Goal: Information Seeking & Learning: Learn about a topic

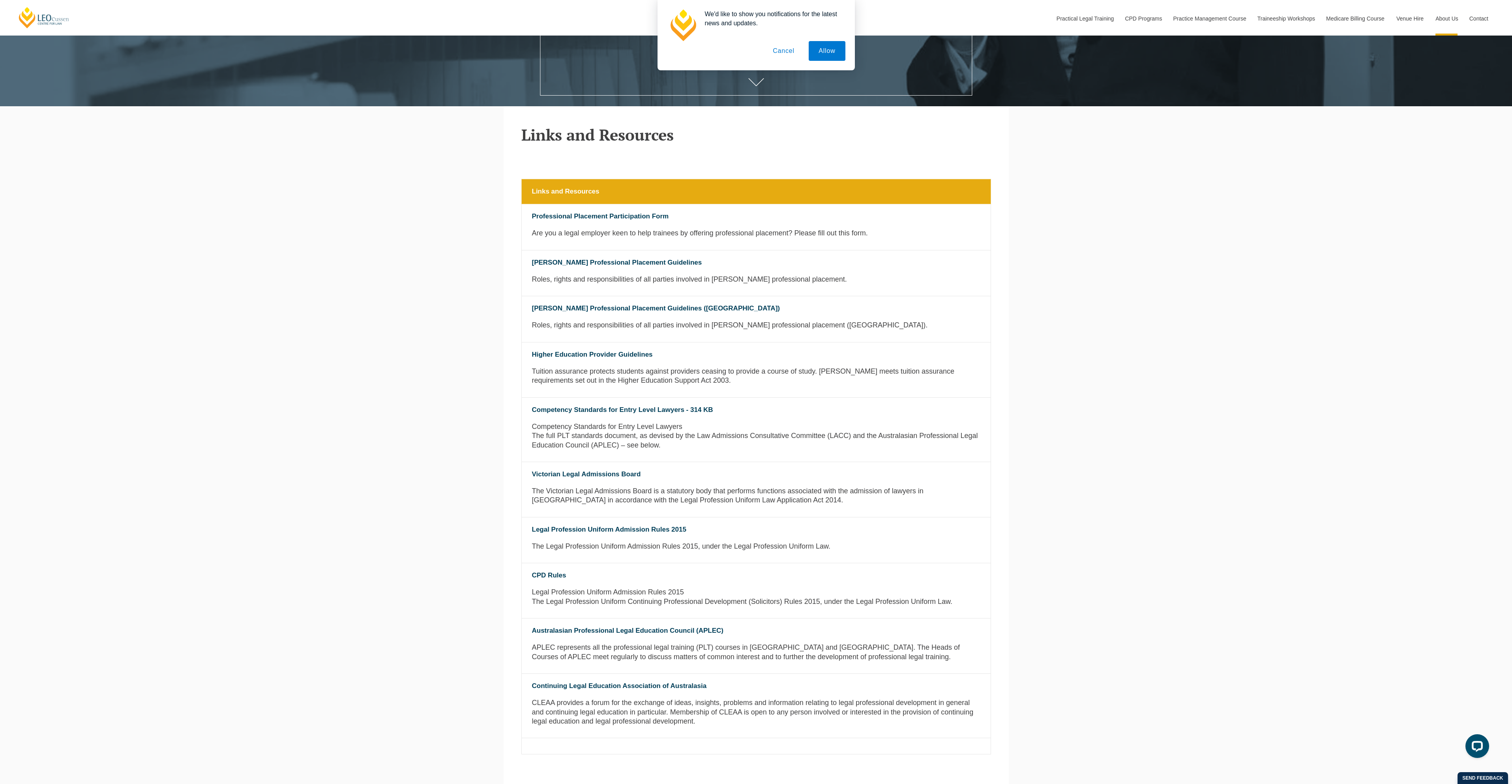
scroll to position [484, 0]
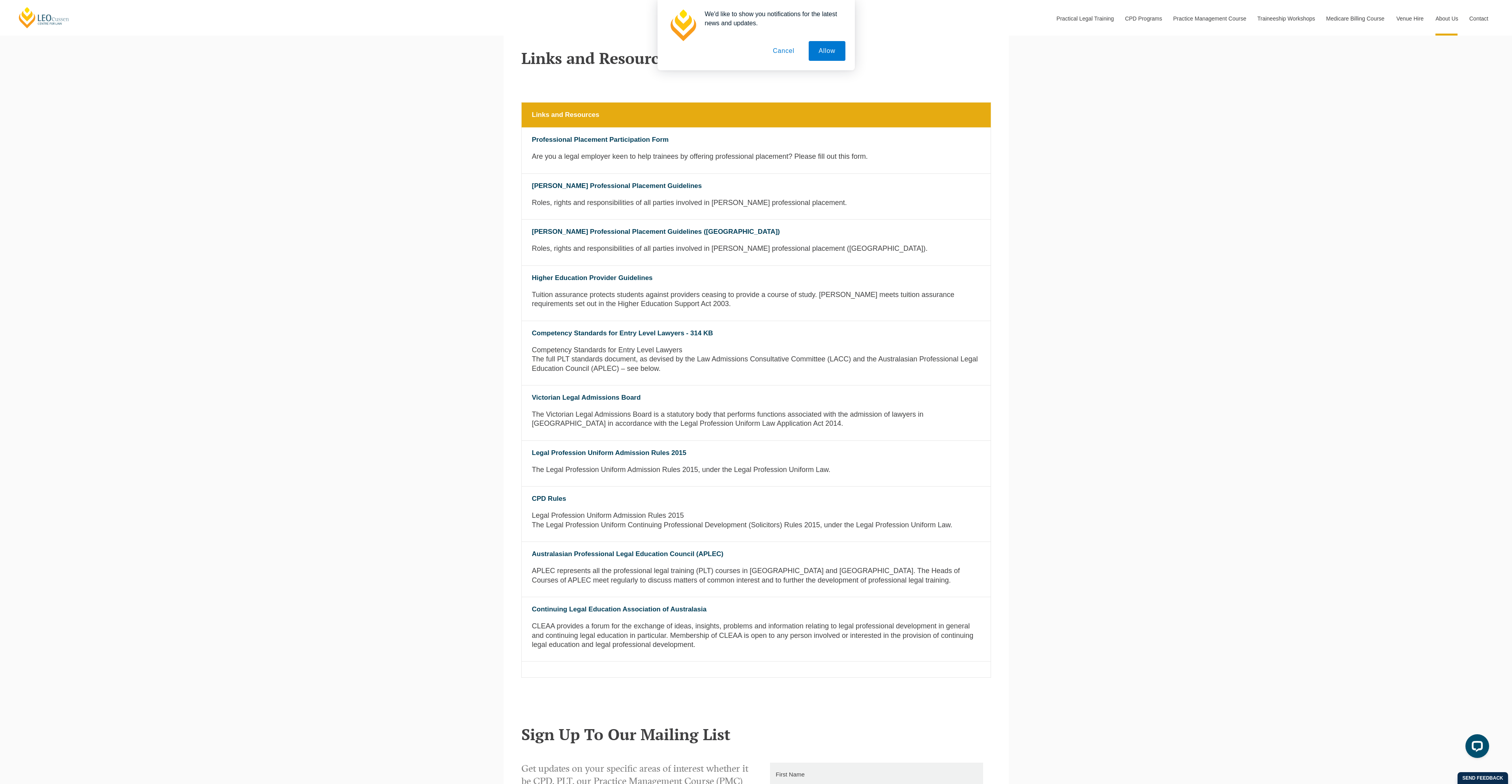
click at [770, 50] on button "Cancel" at bounding box center [783, 51] width 41 height 20
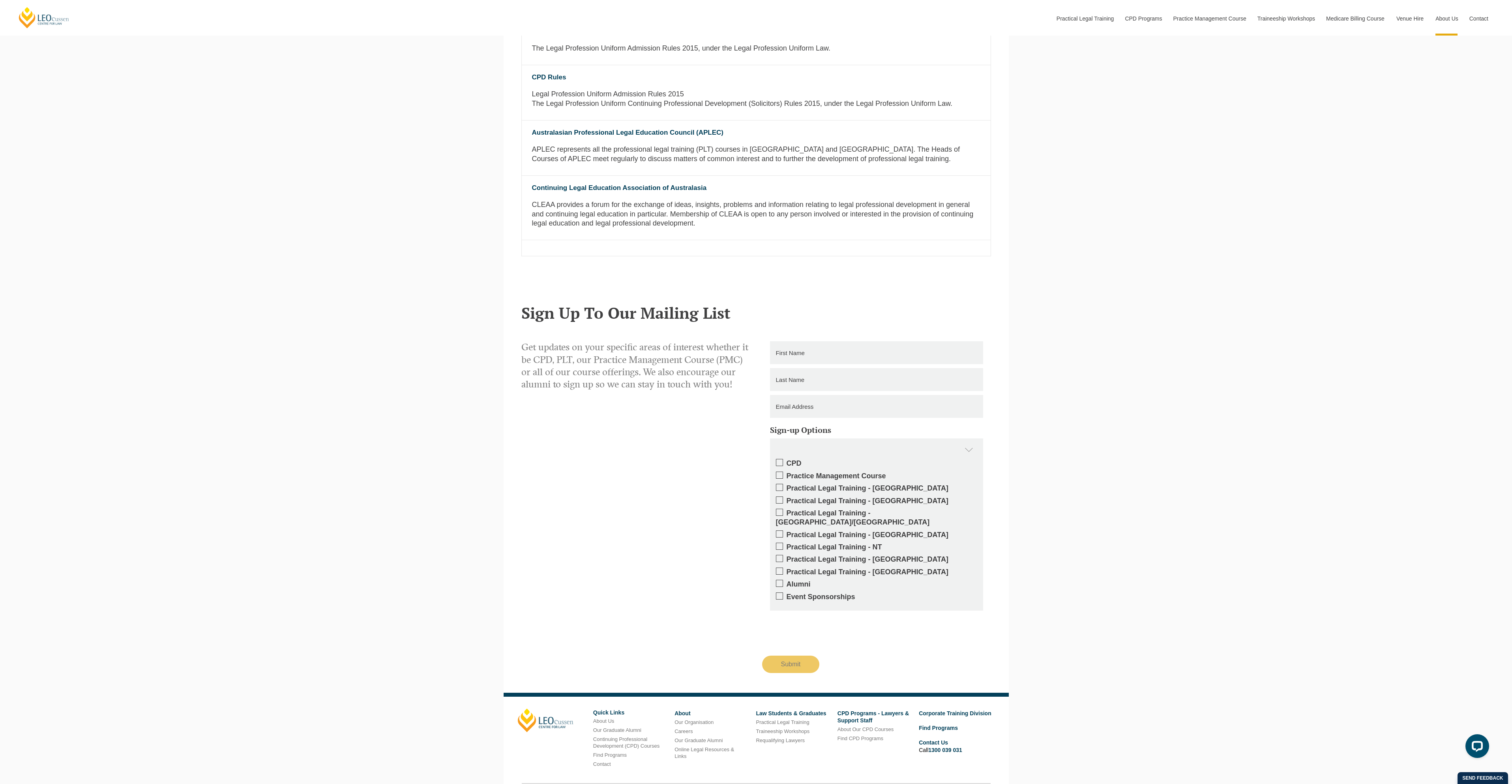
scroll to position [958, 0]
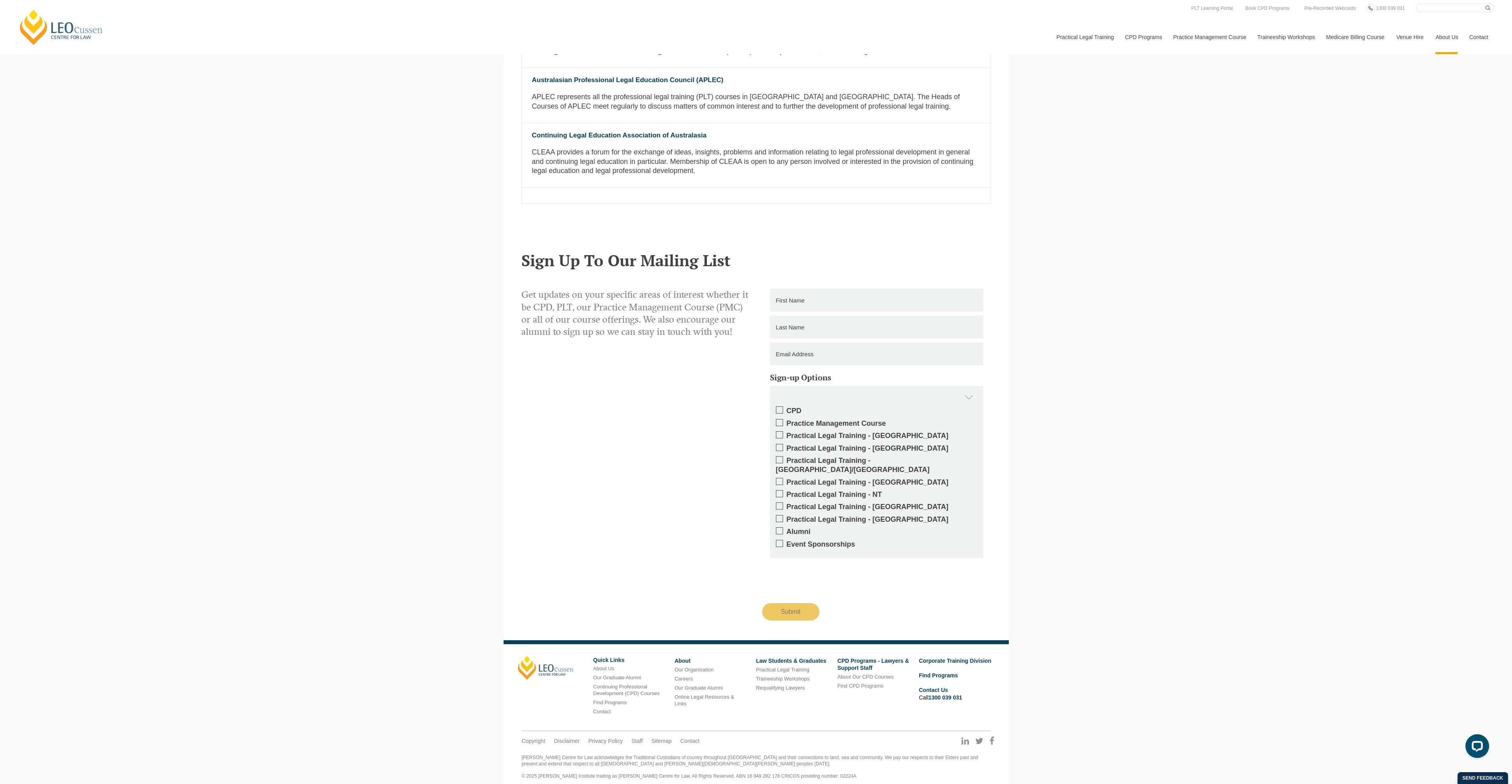
click at [1409, 20] on link "Venue Hire" at bounding box center [1410, 37] width 39 height 34
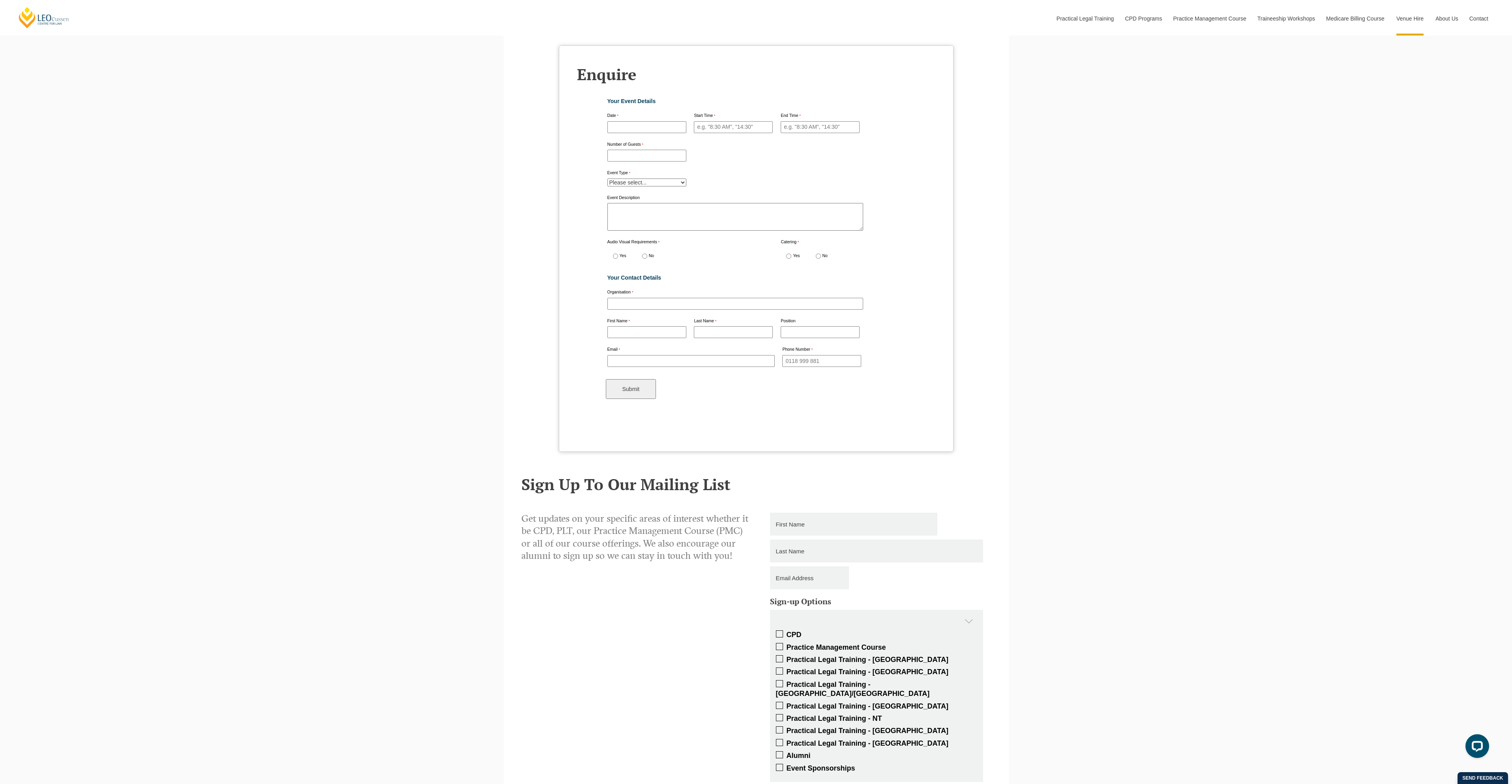
scroll to position [2978, 0]
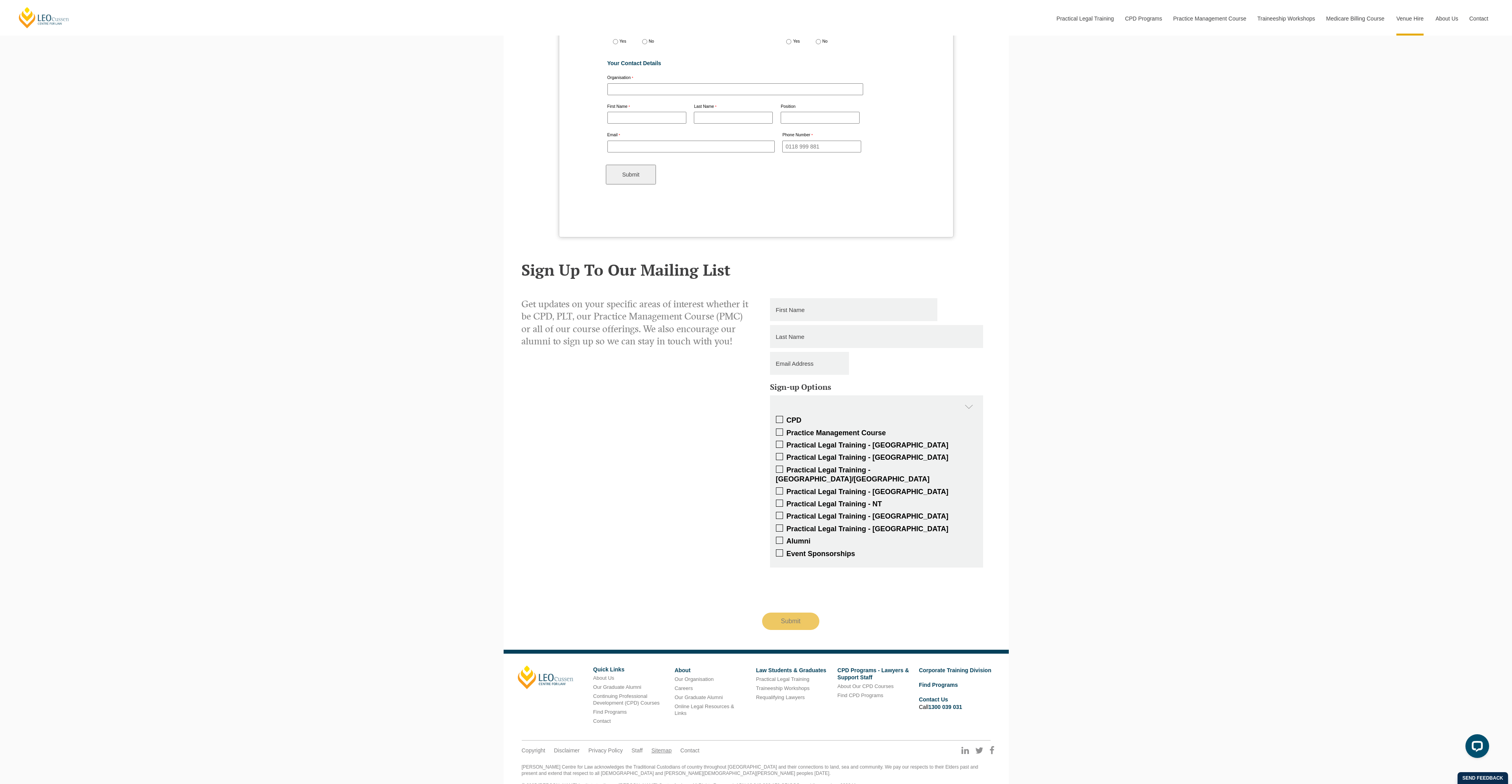
click at [657, 747] on link "Sitemap" at bounding box center [661, 750] width 20 height 7
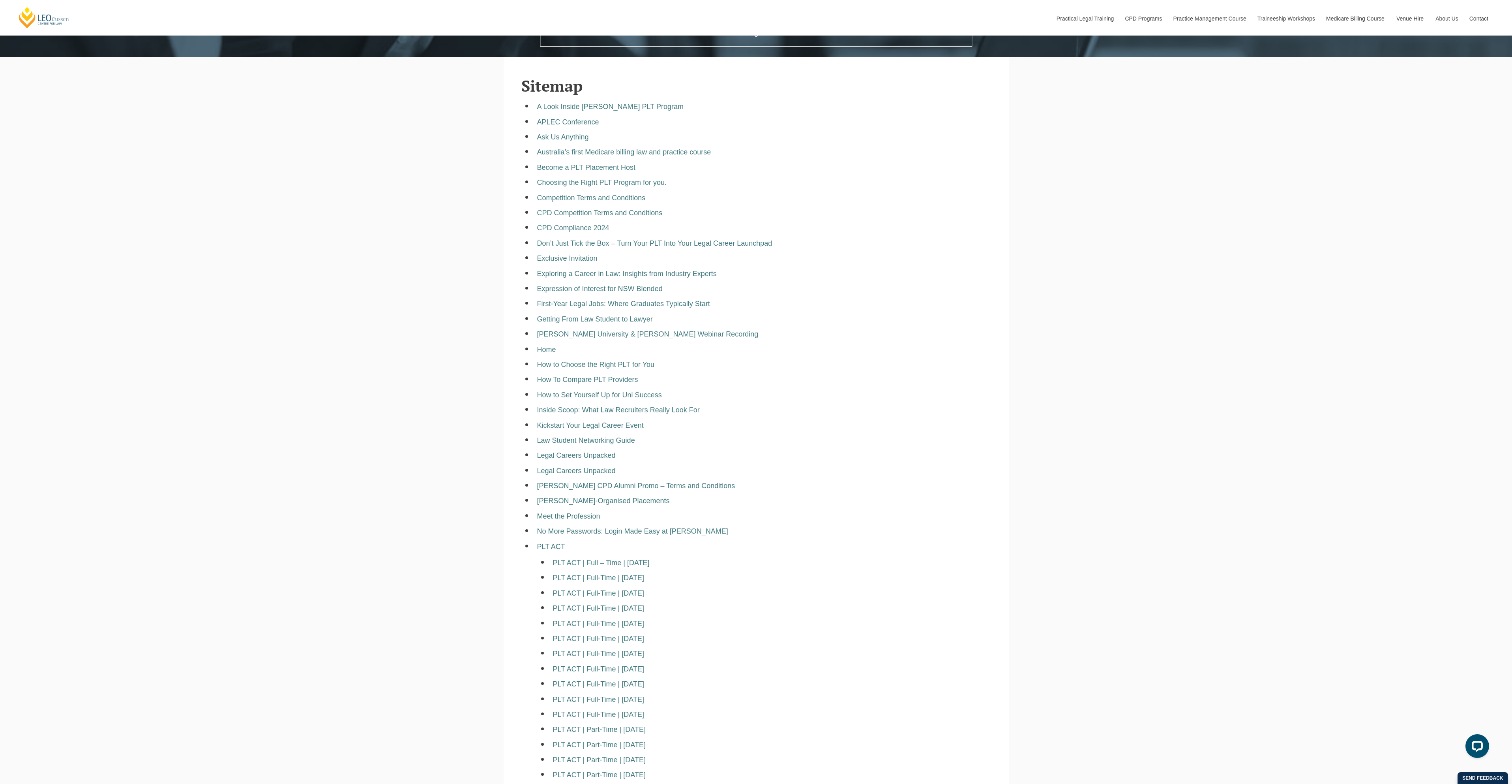
scroll to position [631, 0]
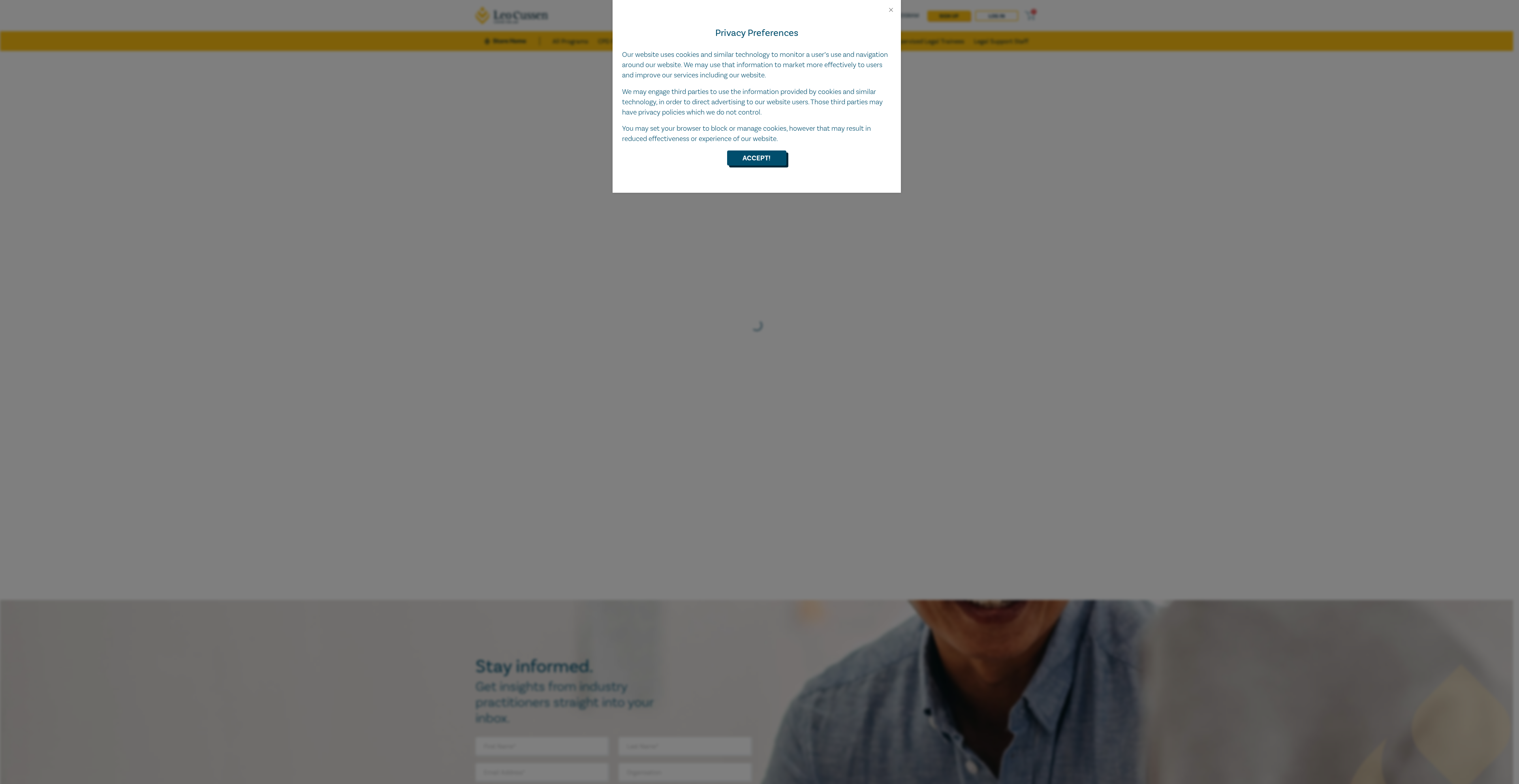
click at [768, 157] on button "Accept!" at bounding box center [757, 158] width 59 height 15
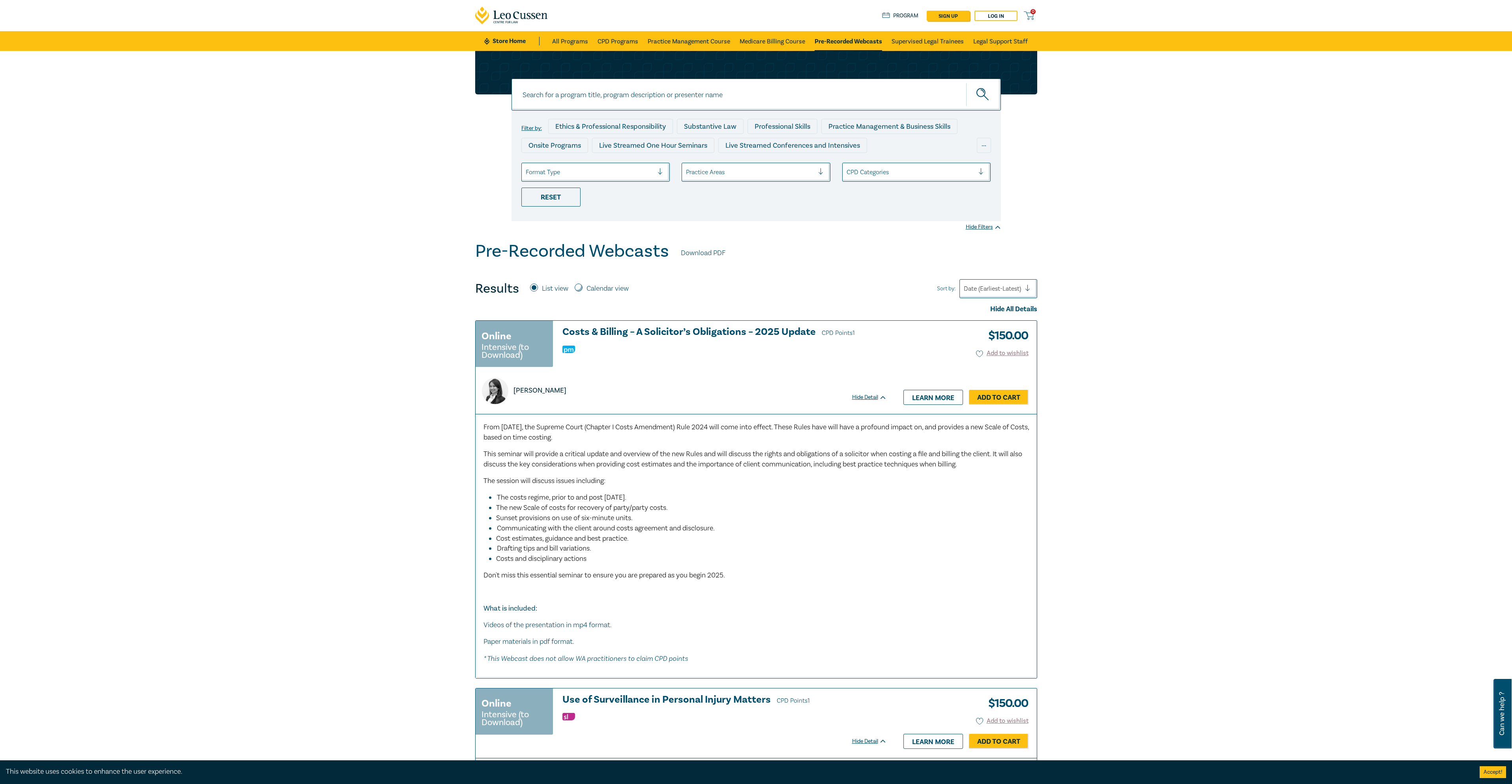
click at [522, 9] on icon at bounding box center [511, 15] width 73 height 18
click at [506, 40] on link "Store Home" at bounding box center [512, 40] width 55 height 9
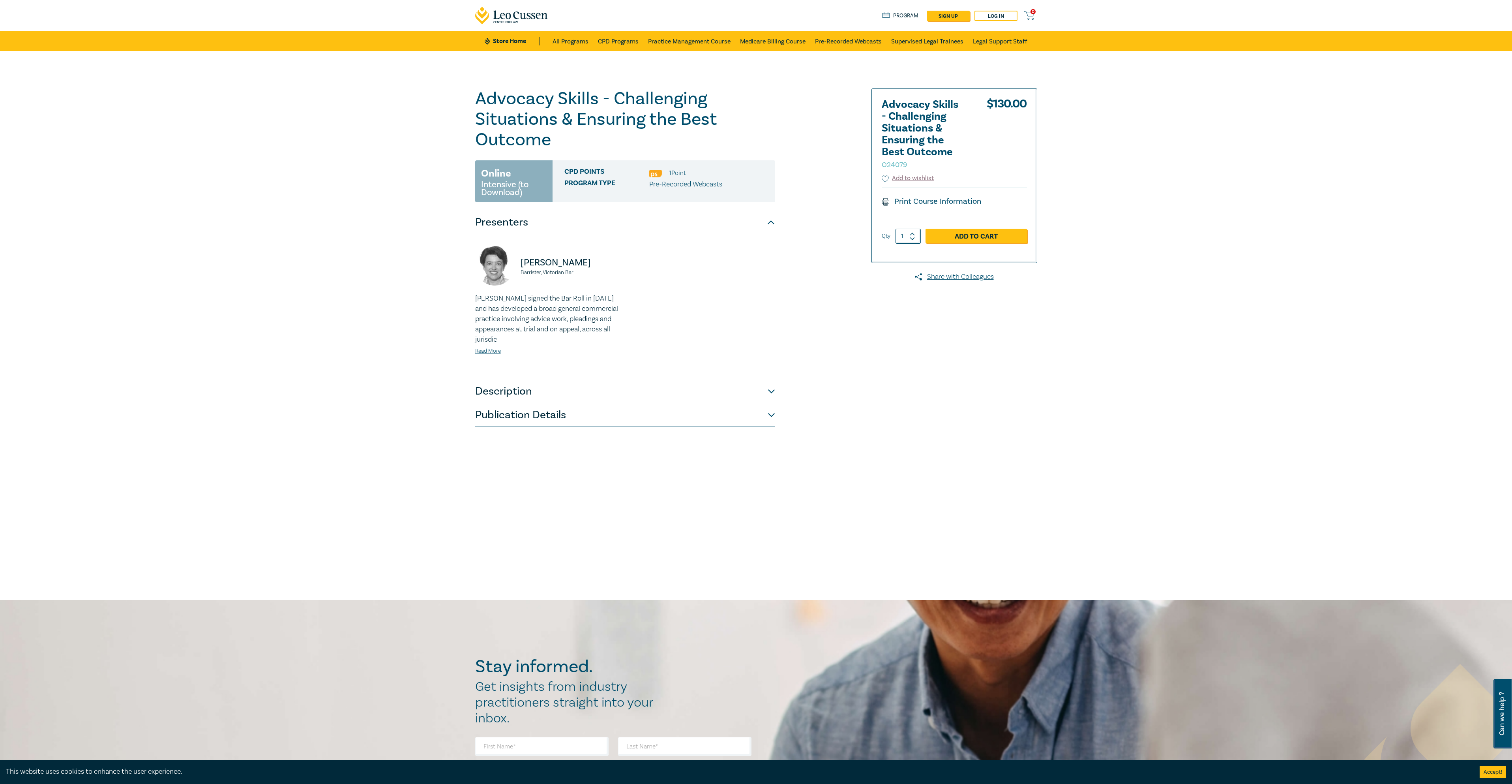
click at [492, 347] on div "[PERSON_NAME] signed the Bar Roll in [DATE] and has developed a broad general c…" at bounding box center [548, 323] width 145 height 62
click at [492, 348] on link "Read More" at bounding box center [487, 350] width 26 height 7
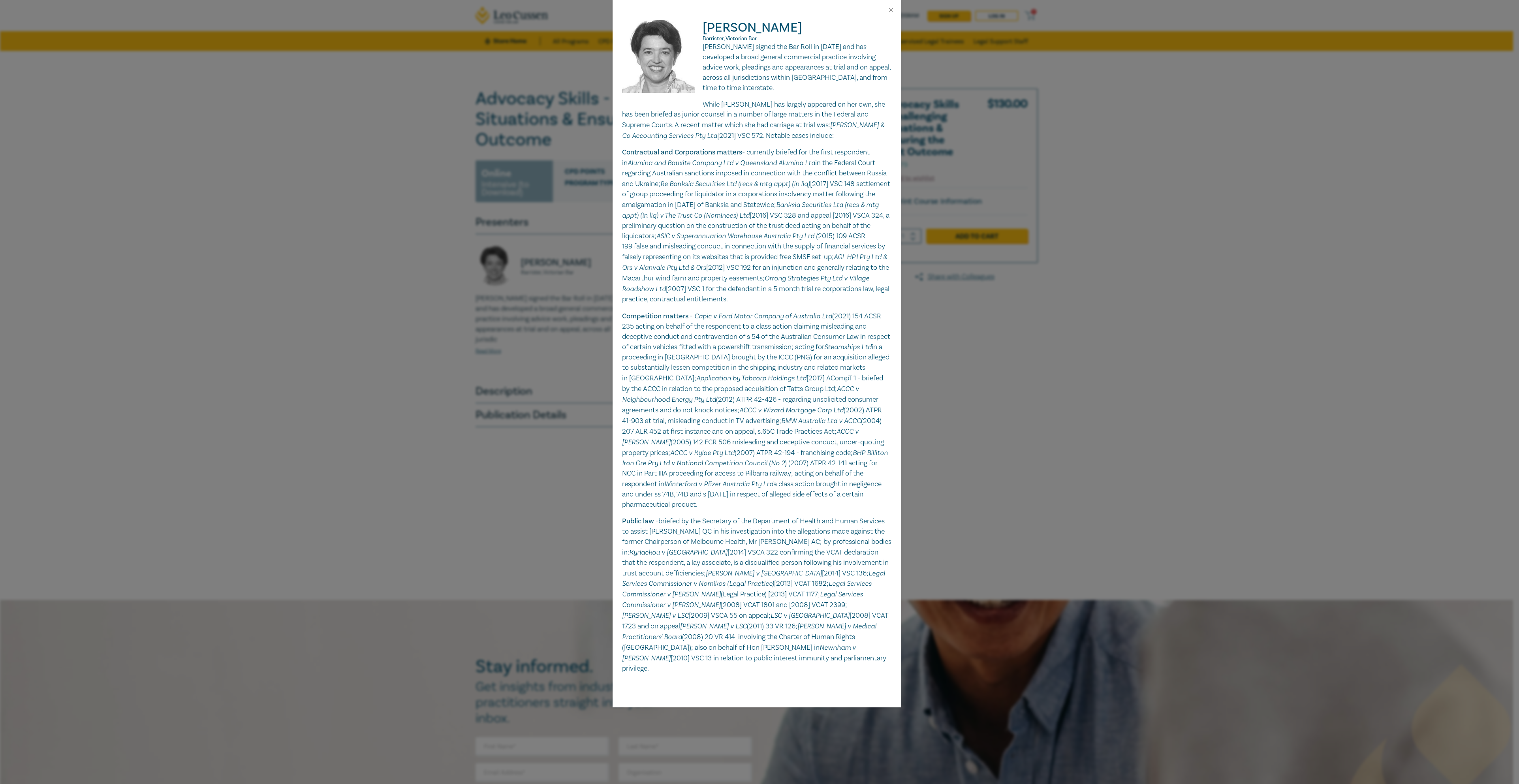
click at [404, 342] on div "[PERSON_NAME] Barrister, Victorian Bar [PERSON_NAME] signed the Bar Roll in [DA…" at bounding box center [760, 392] width 1519 height 784
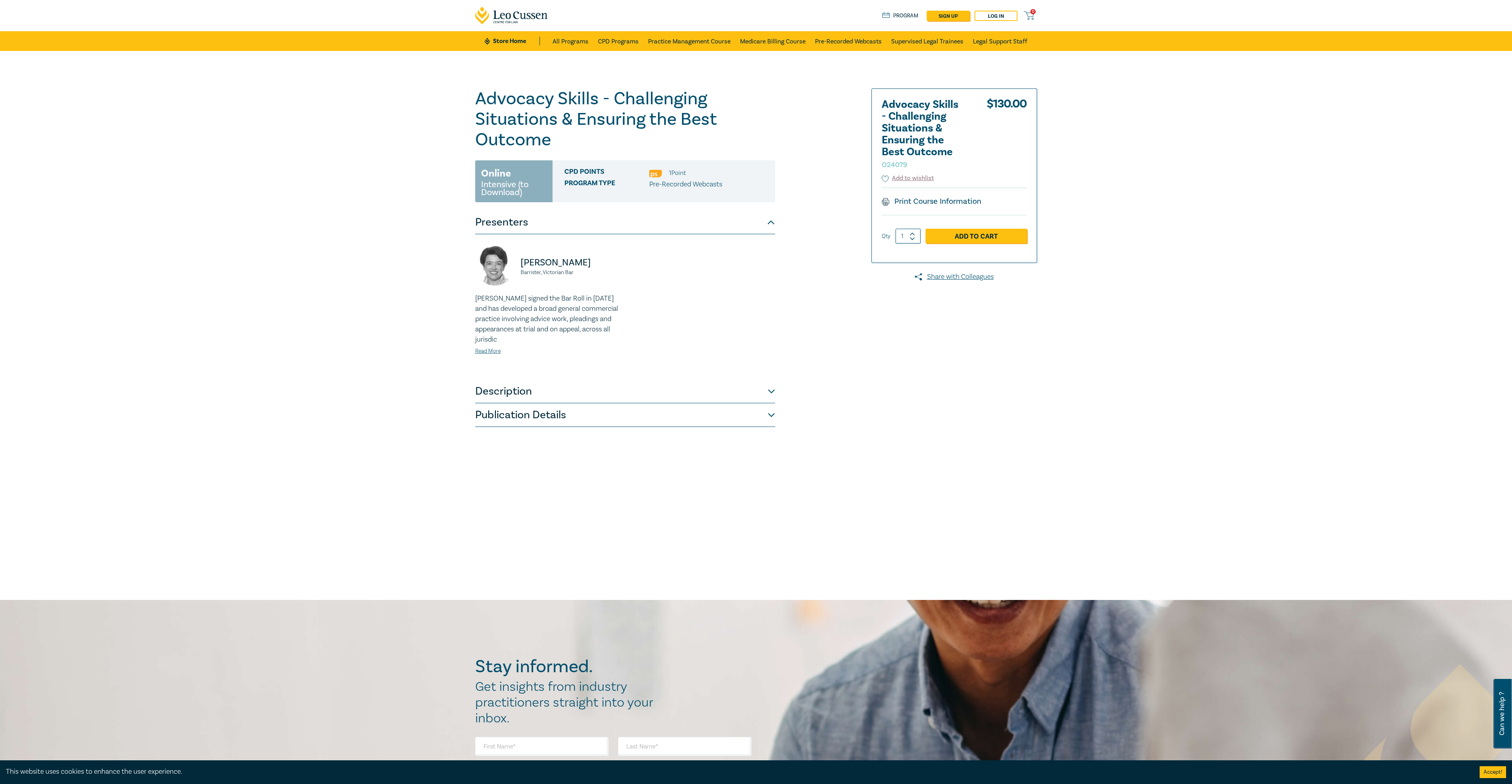
click at [562, 393] on button "Description" at bounding box center [625, 391] width 300 height 24
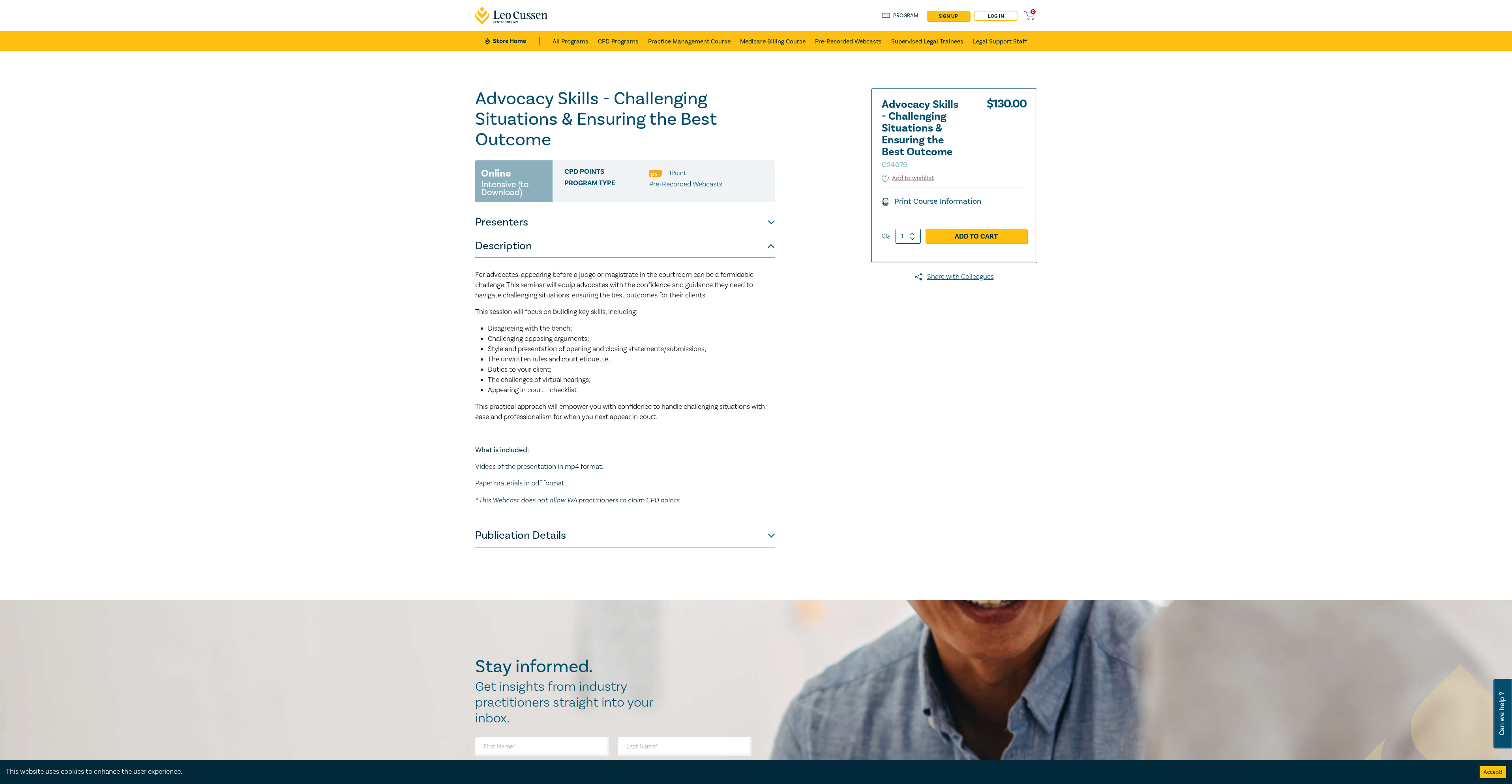
scroll to position [39, 0]
